Goal: Task Accomplishment & Management: Manage account settings

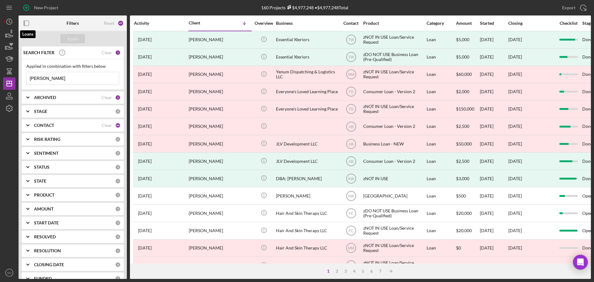
click at [8, 36] on icon "button" at bounding box center [9, 33] width 15 height 15
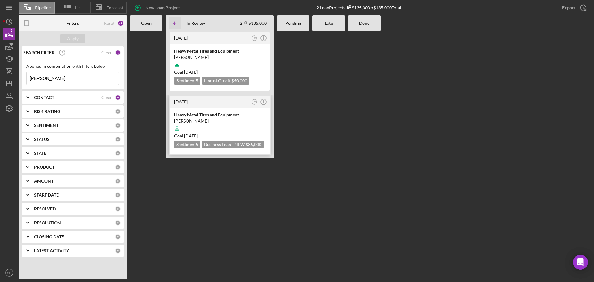
click at [258, 129] on div at bounding box center [219, 129] width 91 height 12
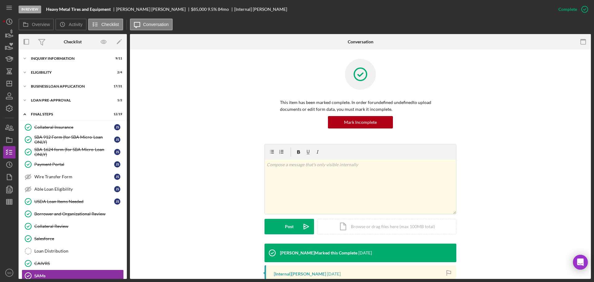
scroll to position [98, 0]
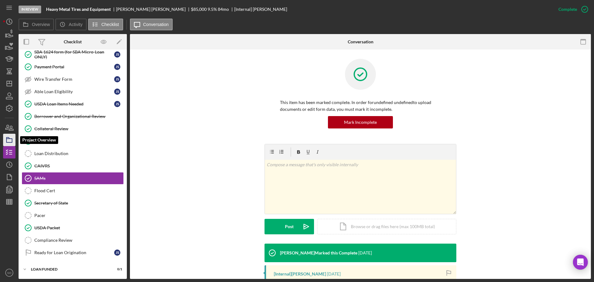
click at [8, 139] on polygon "button" at bounding box center [8, 137] width 3 height 1
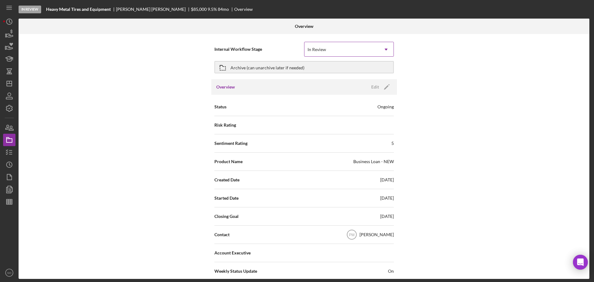
click at [388, 48] on icon "Icon/Dropdown Arrow" at bounding box center [386, 49] width 15 height 15
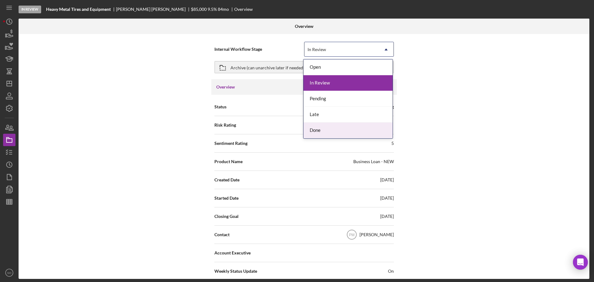
click at [319, 130] on div "Done" at bounding box center [348, 131] width 89 height 16
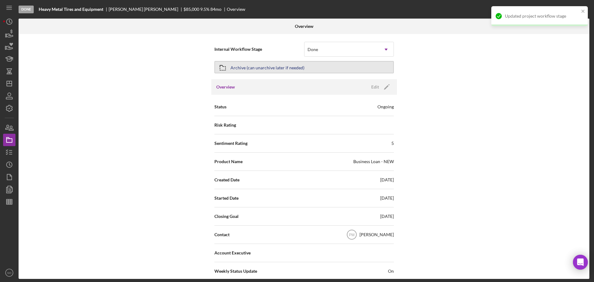
click at [325, 71] on button "Archive (can unarchive later if needed)" at bounding box center [305, 67] width 180 height 12
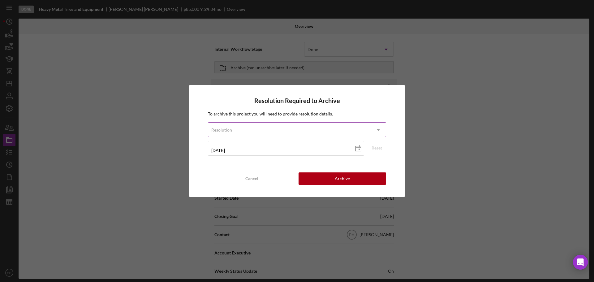
click at [378, 129] on icon "Icon/Dropdown Arrow" at bounding box center [378, 130] width 15 height 15
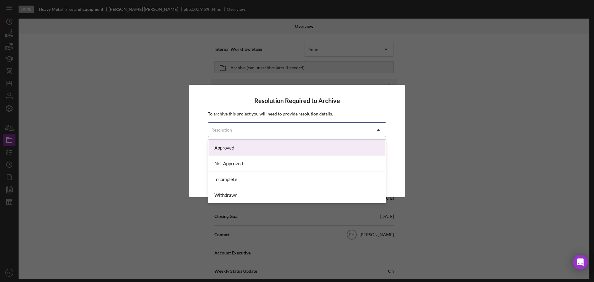
click at [299, 149] on div "Approved" at bounding box center [297, 148] width 178 height 16
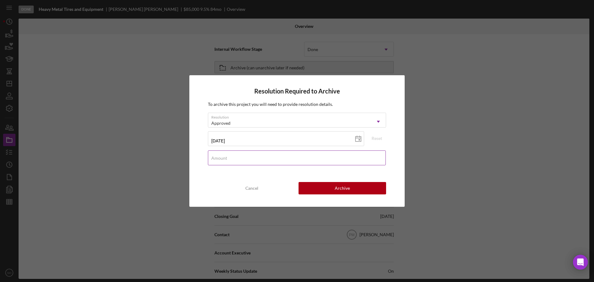
drag, startPoint x: 233, startPoint y: 159, endPoint x: 237, endPoint y: 154, distance: 5.5
click at [233, 159] on input "Amount" at bounding box center [297, 157] width 178 height 15
click at [328, 186] on button "Archive" at bounding box center [343, 188] width 88 height 12
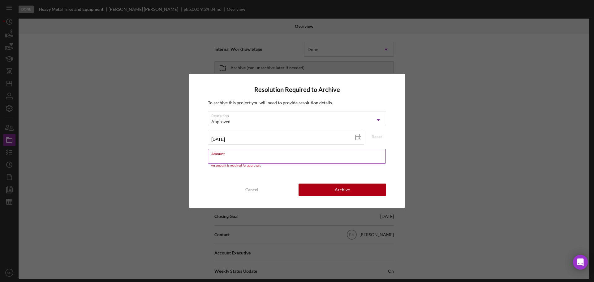
click at [240, 156] on div "Amount An amount is required for approvals" at bounding box center [297, 158] width 178 height 19
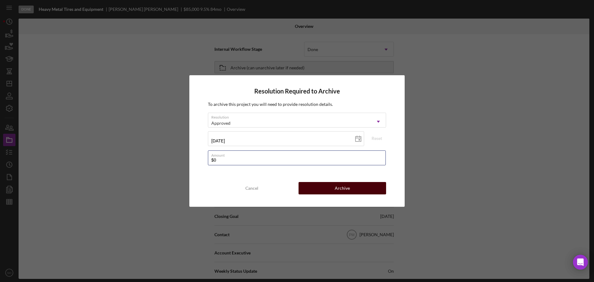
type input "$0"
click at [320, 188] on button "Archive" at bounding box center [343, 188] width 88 height 12
